Goal: Task Accomplishment & Management: Manage account settings

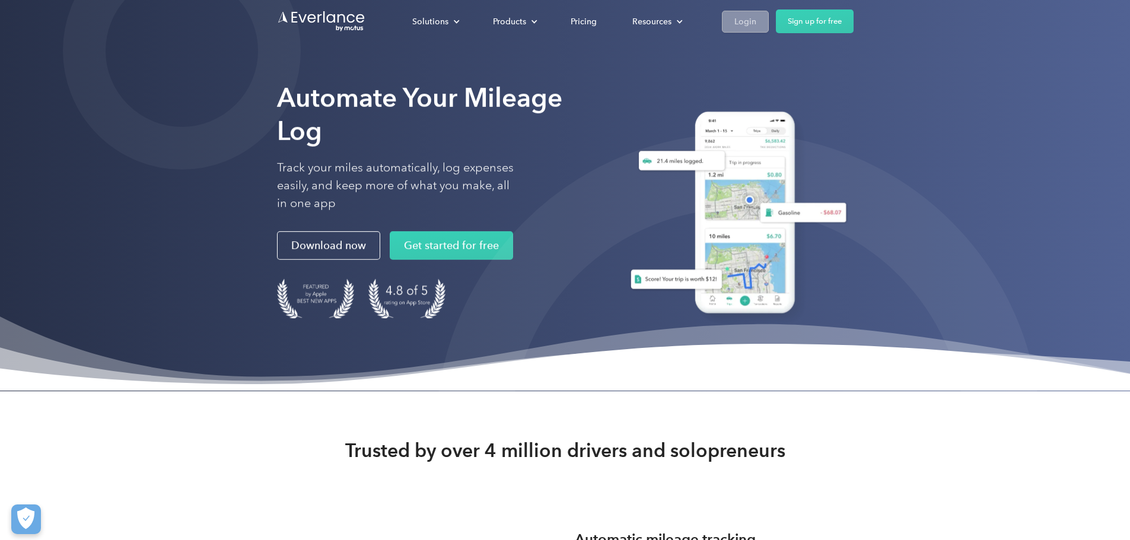
click at [756, 28] on div "Login" at bounding box center [745, 21] width 22 height 15
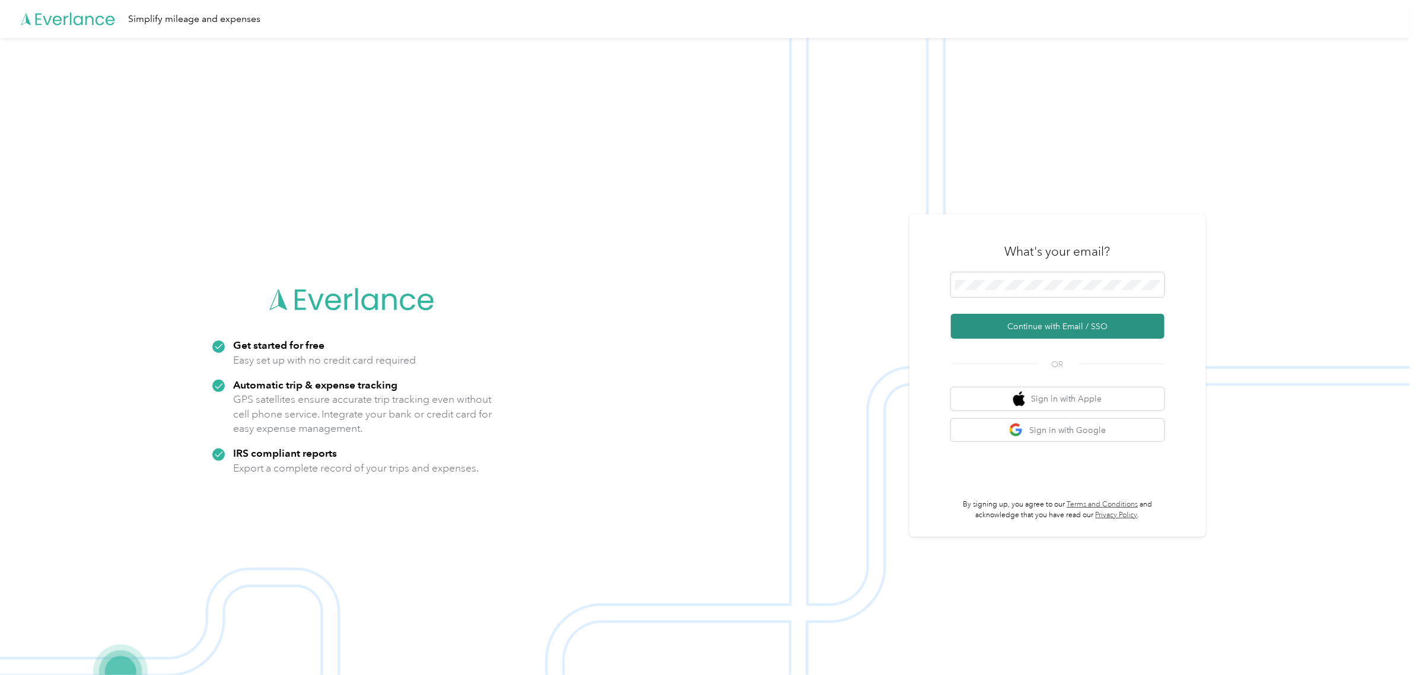
click at [1067, 331] on button "Continue with Email / SSO" at bounding box center [1058, 326] width 214 height 25
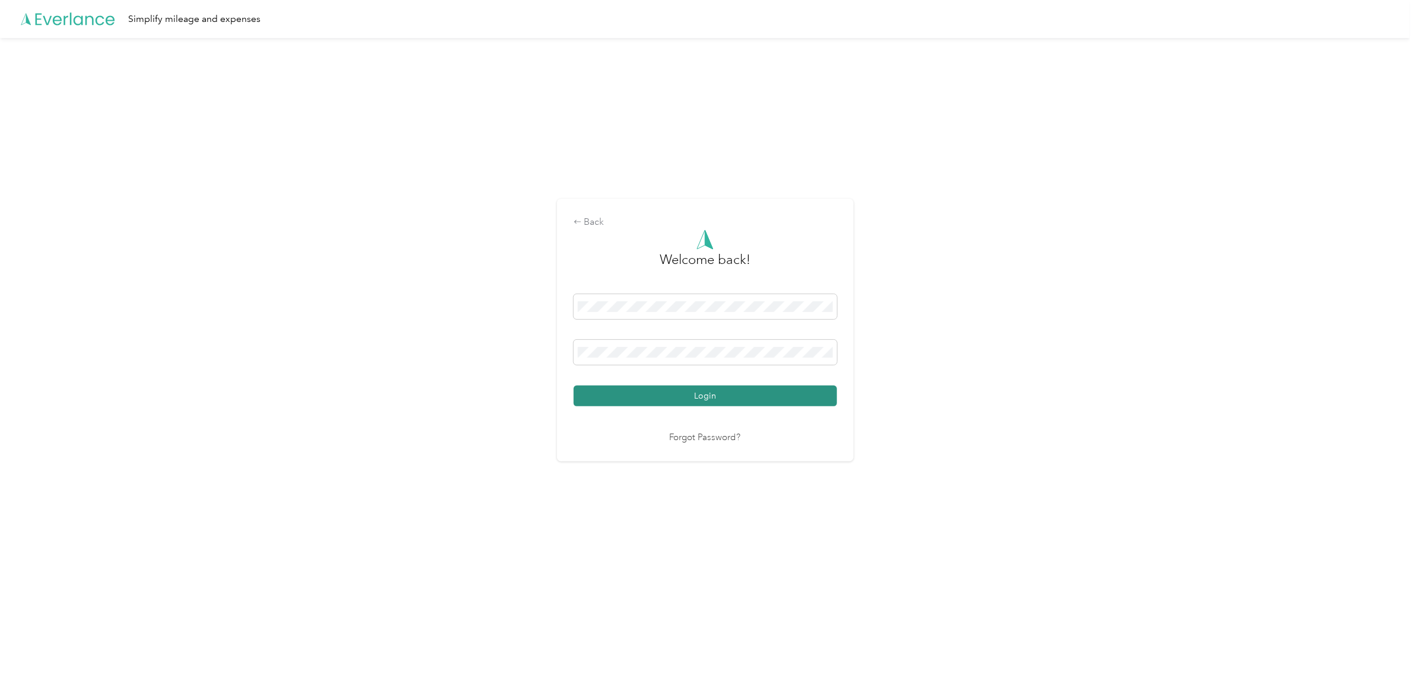
click at [698, 393] on button "Login" at bounding box center [705, 396] width 263 height 21
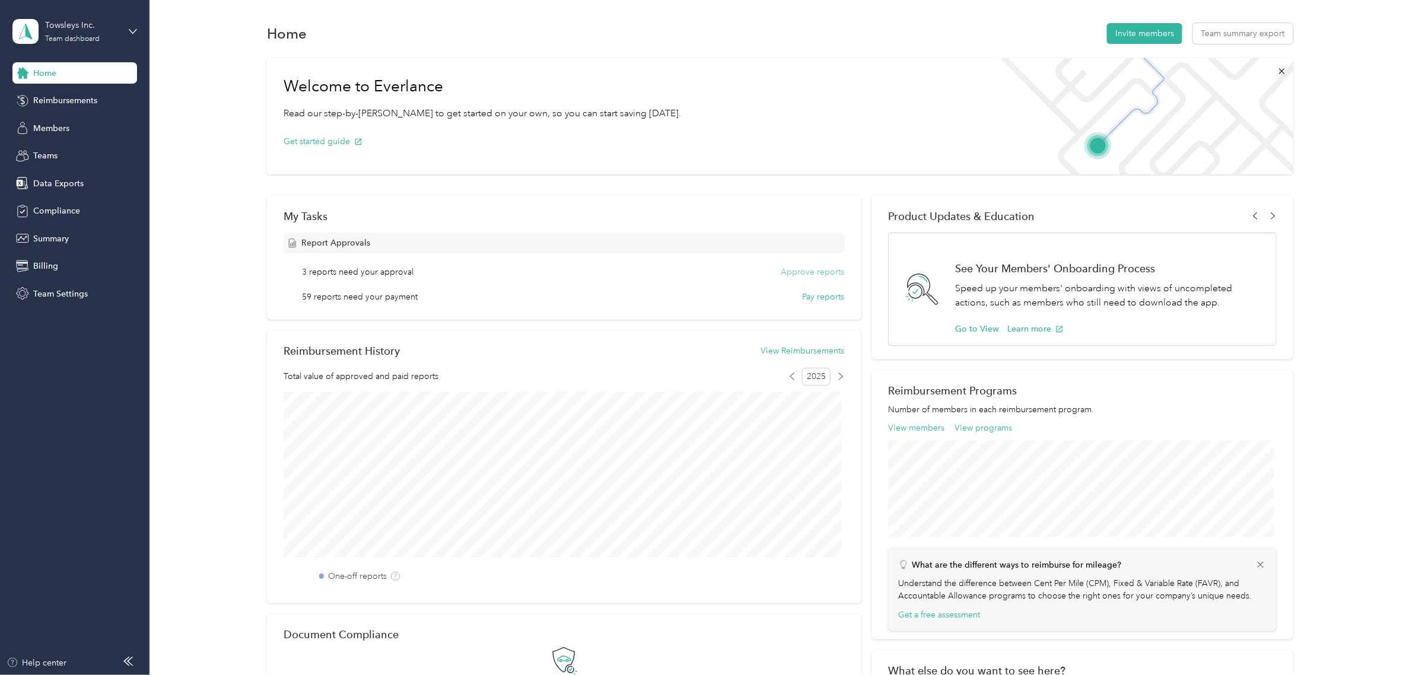
click at [803, 273] on button "Approve reports" at bounding box center [812, 272] width 63 height 12
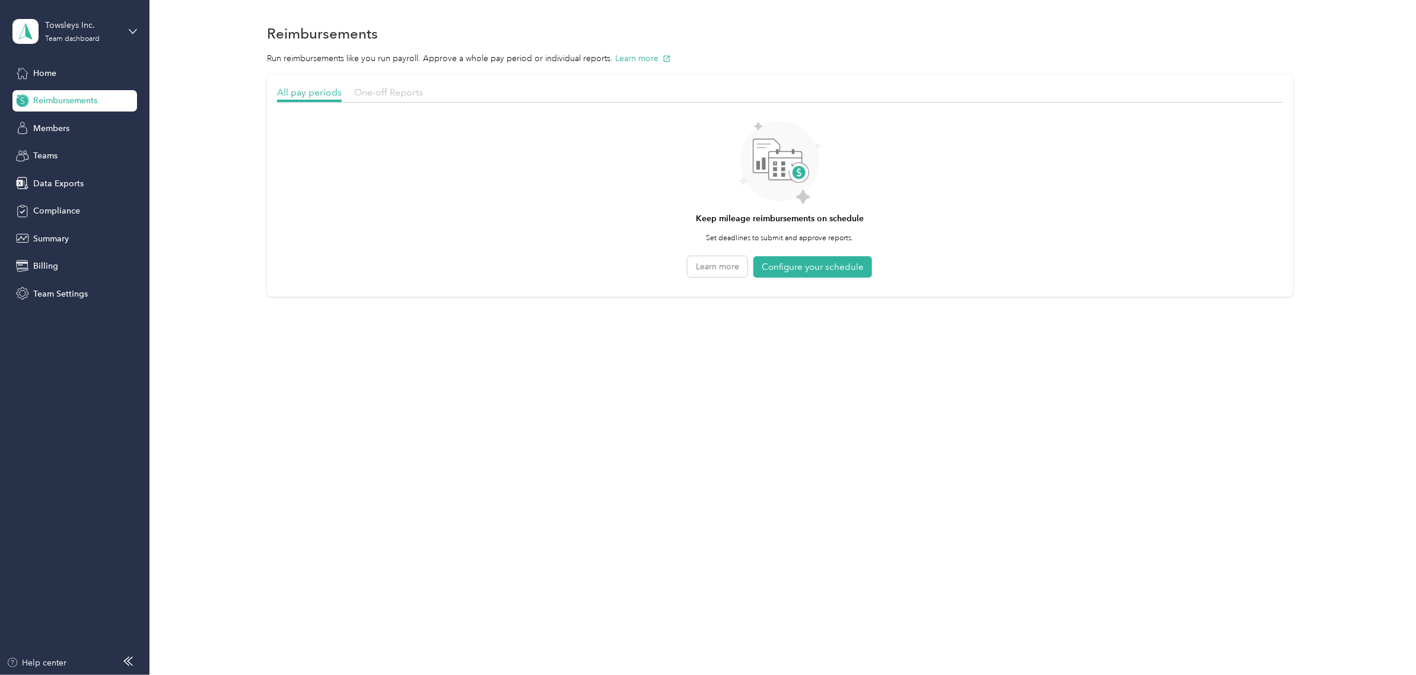
click at [381, 97] on span "One-off Reports" at bounding box center [388, 92] width 69 height 11
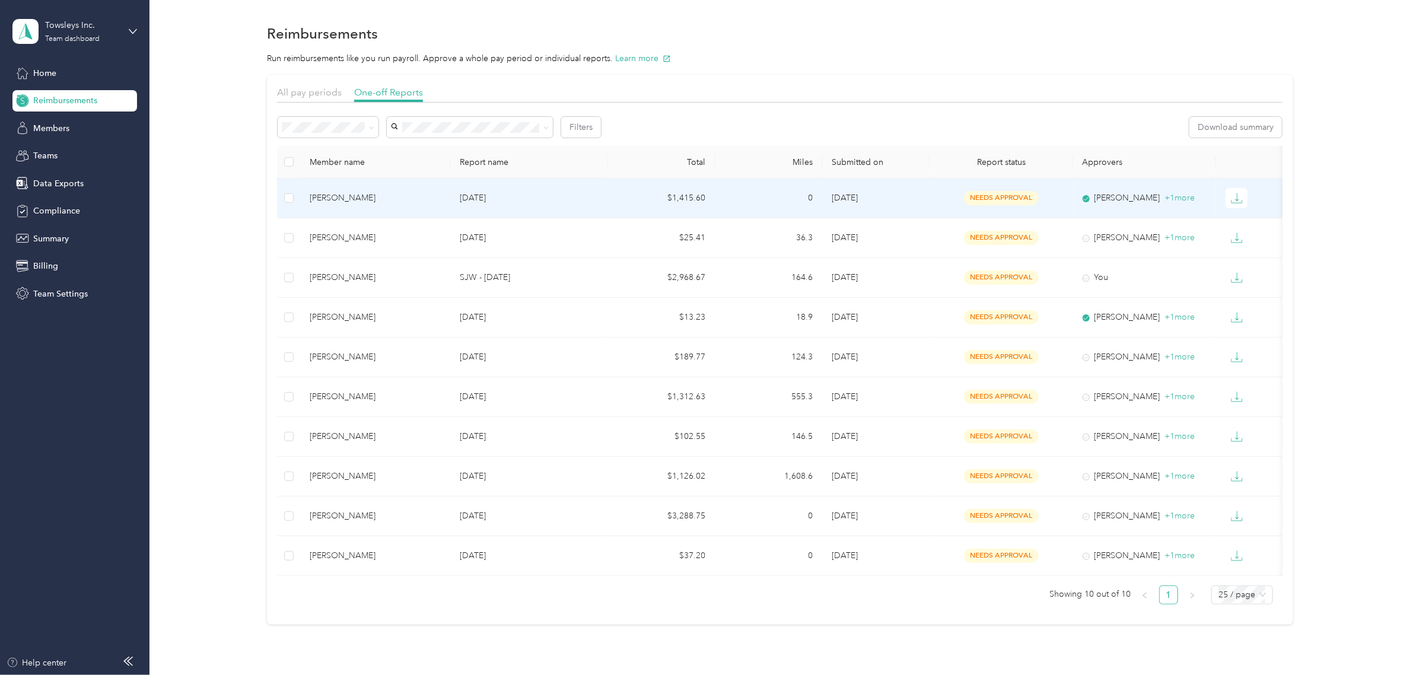
click at [902, 199] on td "[DATE]" at bounding box center [875, 199] width 107 height 40
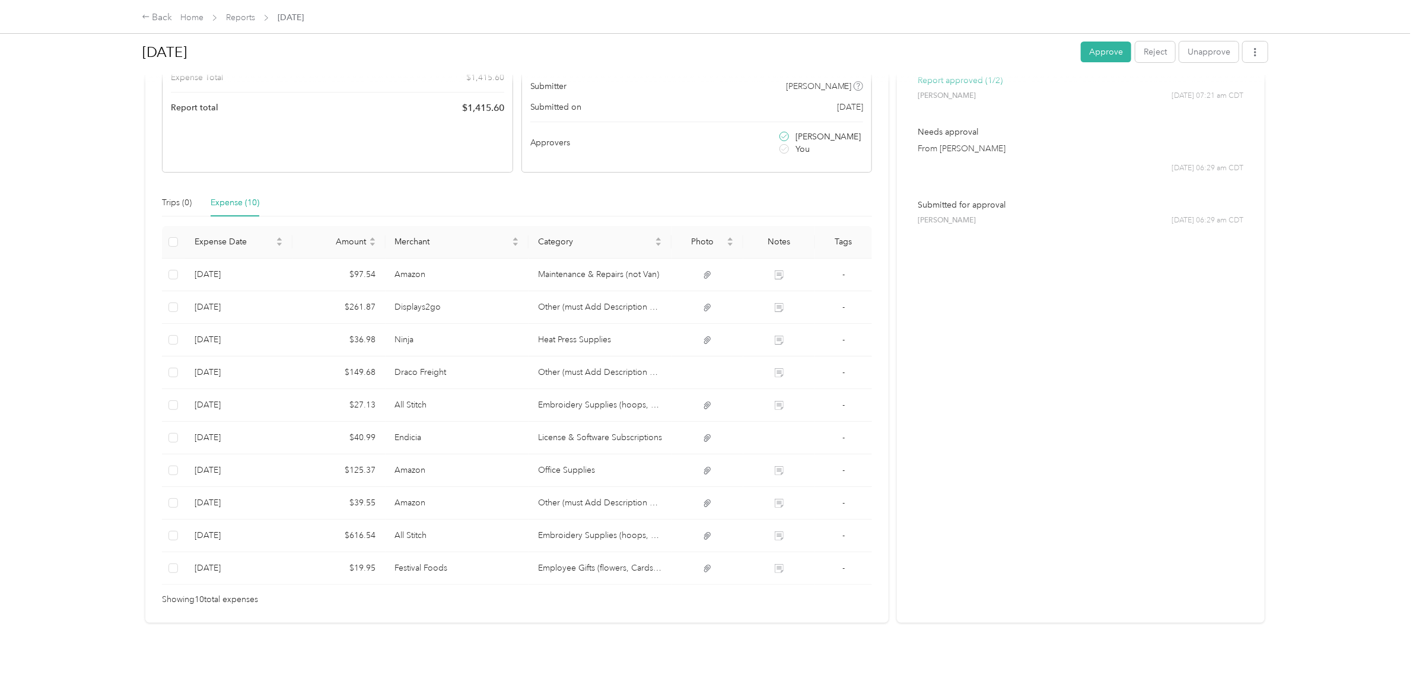
scroll to position [197, 0]
